Goal: Task Accomplishment & Management: Use online tool/utility

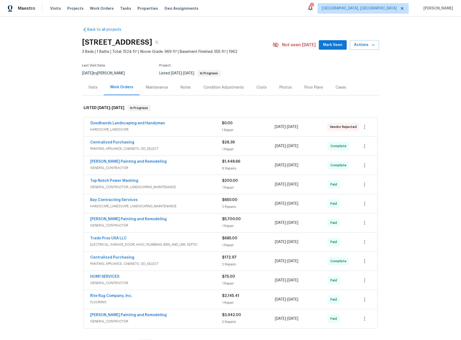
click at [93, 87] on div "Visits" at bounding box center [92, 87] width 9 height 5
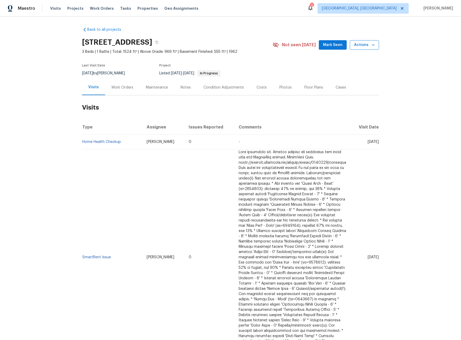
click at [371, 46] on icon "button" at bounding box center [373, 44] width 5 height 5
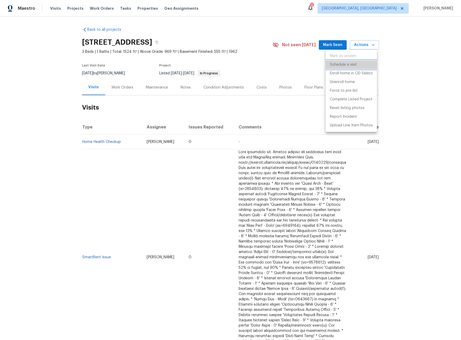
click at [338, 67] on p "Schedule a visit" at bounding box center [343, 65] width 27 height 6
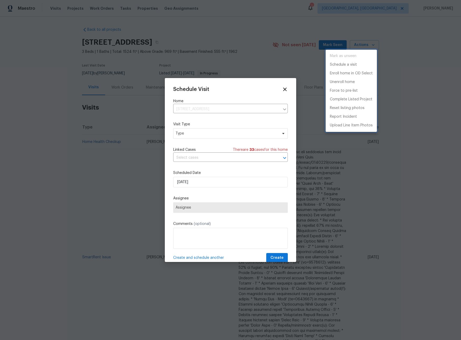
click at [209, 135] on div at bounding box center [230, 170] width 461 height 340
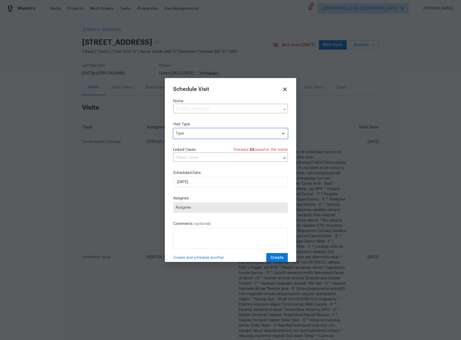
click at [191, 135] on span "Type" at bounding box center [227, 133] width 102 height 5
type input "sec"
click at [187, 158] on div "Security" at bounding box center [183, 158] width 14 height 5
click at [204, 208] on span "Assignee" at bounding box center [227, 207] width 103 height 4
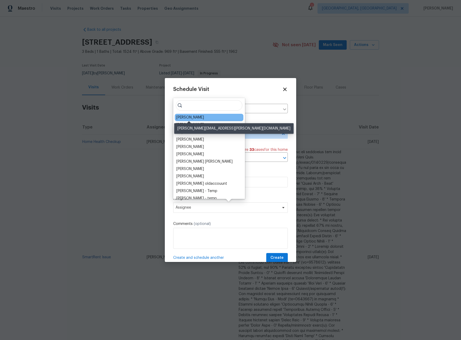
click at [185, 118] on div "Brian Holloway" at bounding box center [190, 117] width 28 height 5
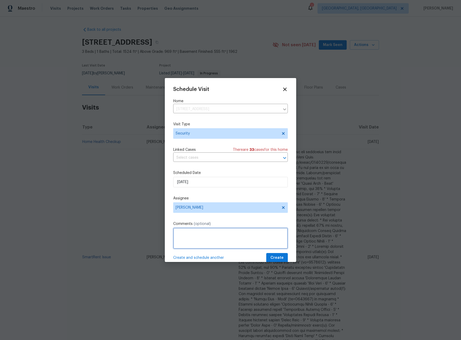
click at [219, 246] on textarea at bounding box center [230, 238] width 115 height 21
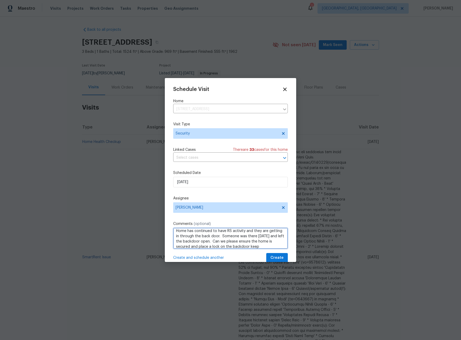
scroll to position [8, 0]
type textarea "Home has continued to have RS activity and they are getting in through the back…"
click at [276, 258] on span "Create" at bounding box center [276, 258] width 13 height 7
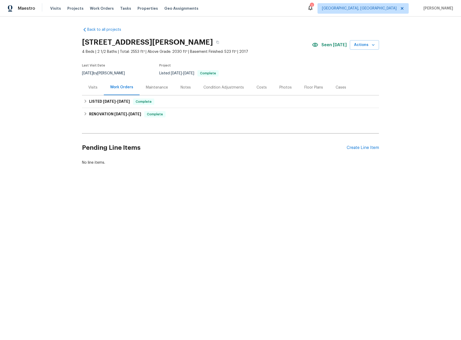
click at [88, 87] on div "Visits" at bounding box center [92, 87] width 9 height 5
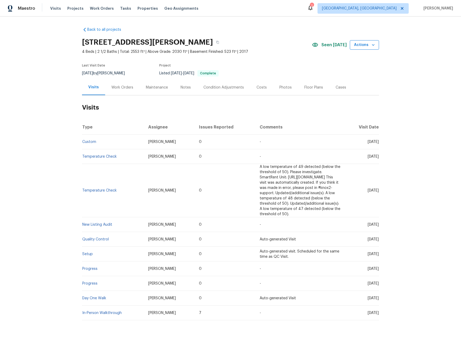
click at [362, 48] on span "Actions" at bounding box center [364, 45] width 21 height 7
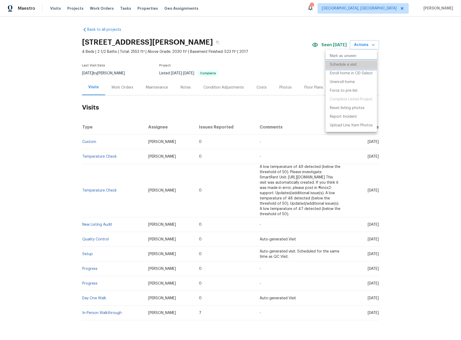
click at [341, 65] on p "Schedule a visit" at bounding box center [343, 65] width 27 height 6
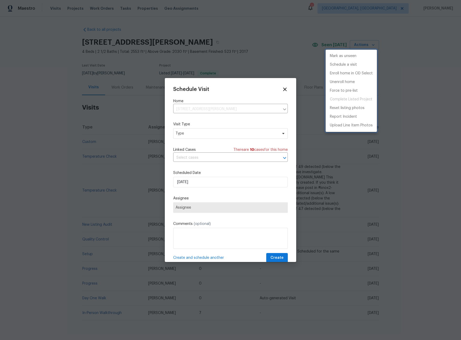
click at [218, 135] on div at bounding box center [230, 170] width 461 height 340
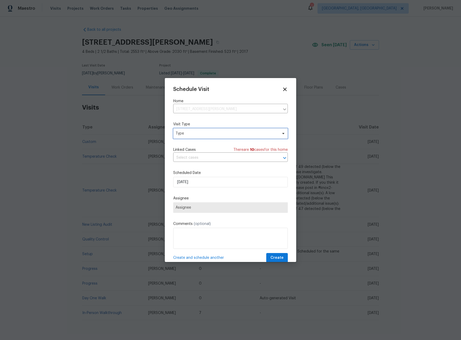
click at [218, 135] on span "Type" at bounding box center [227, 133] width 102 height 5
type input "sec"
click at [202, 158] on div "Security" at bounding box center [204, 158] width 58 height 7
click at [188, 160] on div "Security" at bounding box center [183, 158] width 14 height 5
drag, startPoint x: 196, startPoint y: 209, endPoint x: 196, endPoint y: 204, distance: 5.3
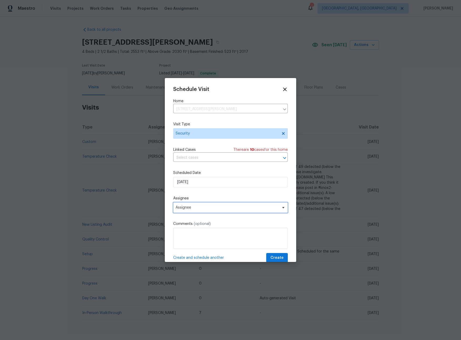
click at [196, 209] on span "Assignee" at bounding box center [227, 207] width 103 height 4
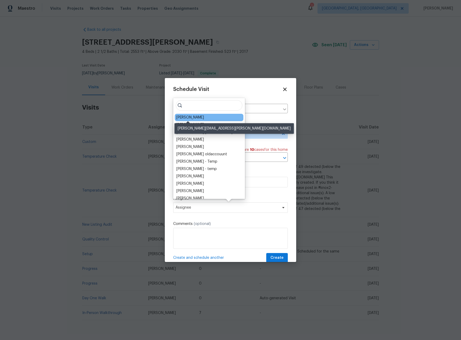
click at [186, 118] on div "Jaime Angulo" at bounding box center [190, 117] width 28 height 5
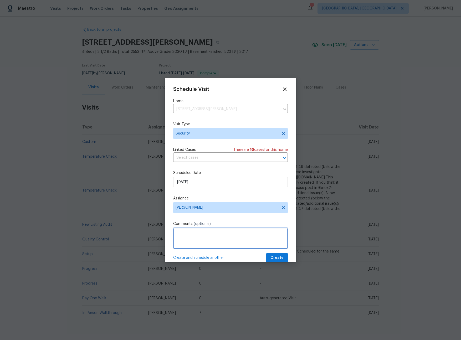
click at [216, 240] on textarea at bounding box center [230, 238] width 115 height 21
type textarea "-"
paste textarea "Rental Scammer has obtained the LB code. Please visit and change the code asap.…"
type textarea "Rental Scammer has obtained the LB code. Please visit and change the code asap.…"
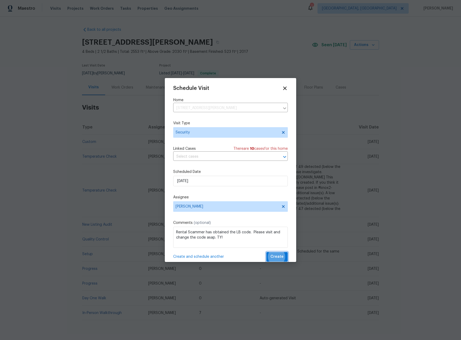
click at [266, 252] on button "Create" at bounding box center [277, 257] width 22 height 10
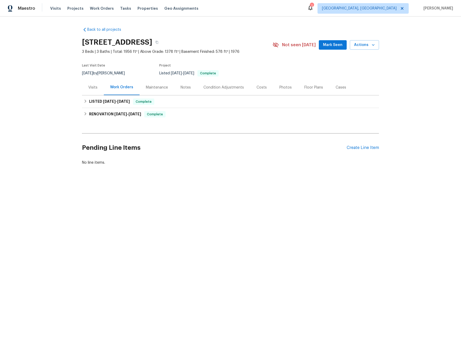
click at [91, 90] on div "Visits" at bounding box center [93, 88] width 22 height 16
